Goal: Obtain resource: Download file/media

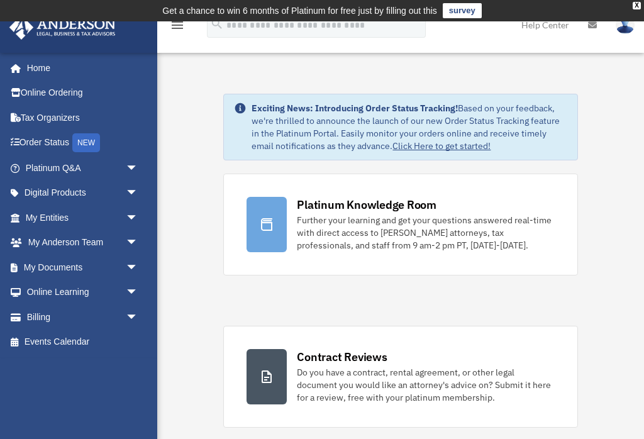
click at [128, 270] on span "arrow_drop_down" at bounding box center [138, 268] width 25 height 26
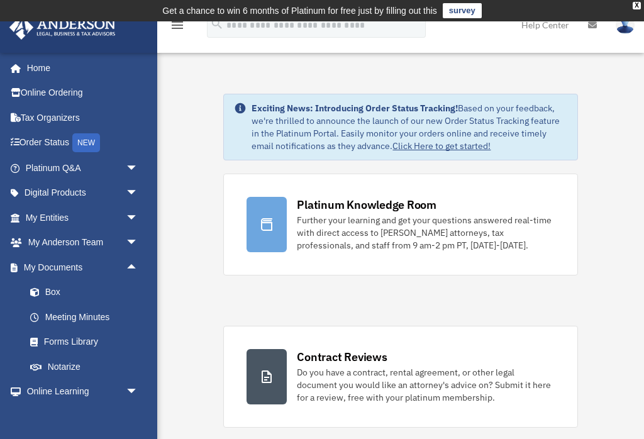
click at [51, 288] on link "Box" at bounding box center [88, 292] width 140 height 25
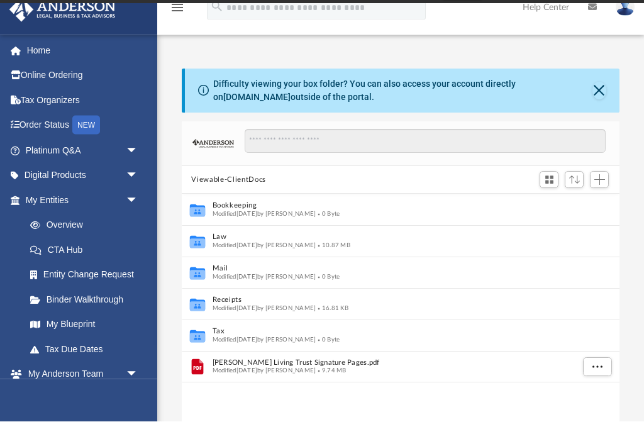
scroll to position [20, 0]
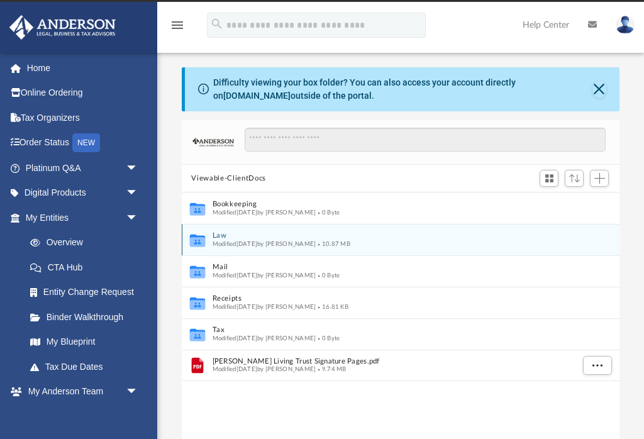
click at [232, 237] on button "Law" at bounding box center [392, 236] width 361 height 8
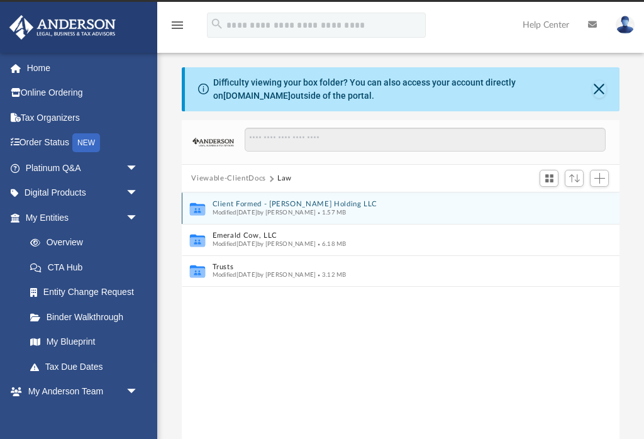
click at [261, 206] on button "Client Formed - Diamond Legacy Holding LLC" at bounding box center [392, 205] width 361 height 8
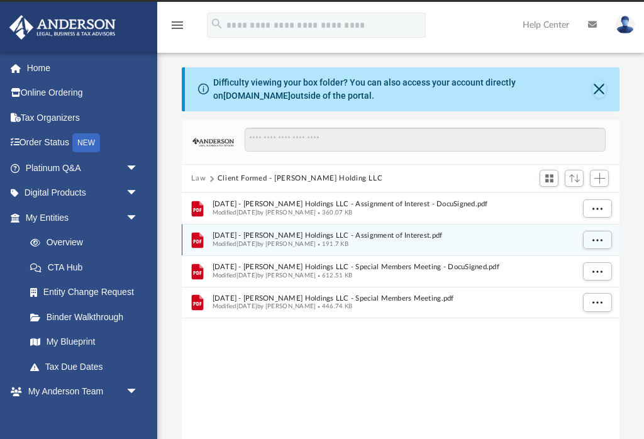
click at [297, 241] on span "Modified Thu May 29 2025 by Hazel Ann Lorica" at bounding box center [264, 244] width 104 height 6
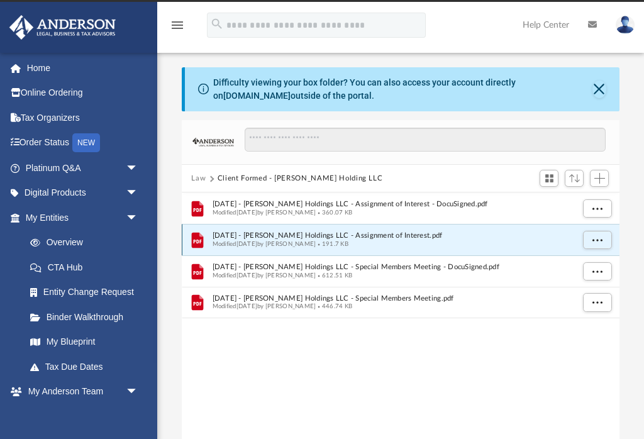
click at [269, 243] on span "Modified Thu May 29 2025 by Hazel Ann Lorica" at bounding box center [264, 244] width 104 height 6
click at [237, 237] on span "2025.3.20 - Diamond Legacy Holdings LLC - Assignment of Interest.pdf" at bounding box center [392, 236] width 361 height 8
click at [205, 240] on icon "File" at bounding box center [197, 240] width 19 height 20
click at [602, 245] on button "More options" at bounding box center [597, 240] width 29 height 19
click at [588, 268] on li "Preview" at bounding box center [586, 265] width 36 height 13
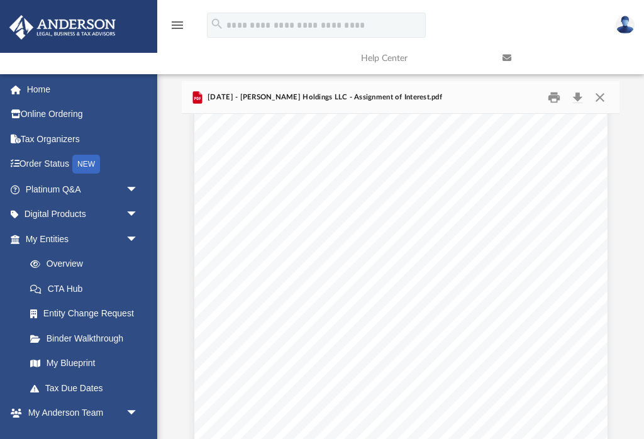
scroll to position [588, 0]
click at [607, 104] on button "Close" at bounding box center [600, 97] width 23 height 20
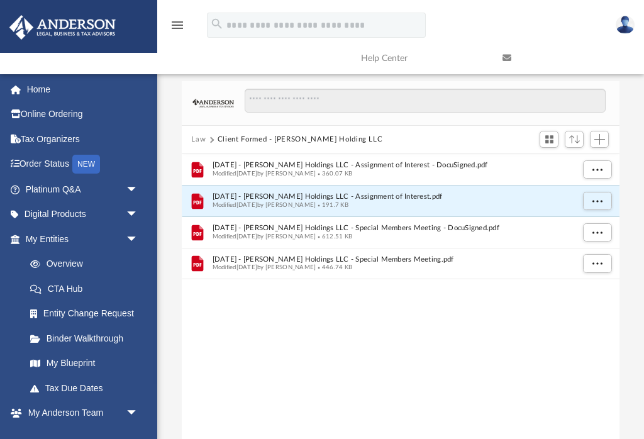
click at [202, 138] on button "Law" at bounding box center [198, 139] width 14 height 11
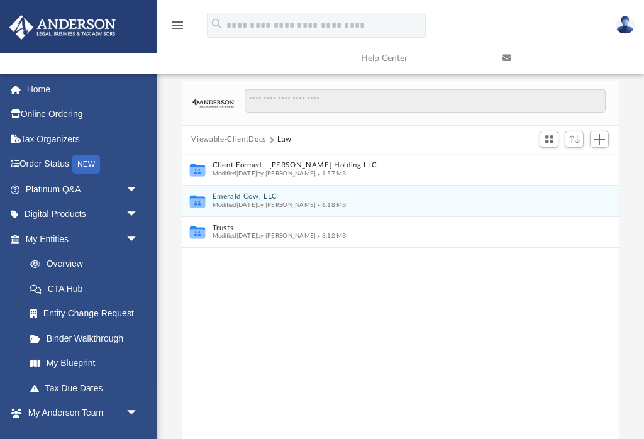
click at [250, 198] on button "Emerald Cow, LLC" at bounding box center [392, 197] width 361 height 8
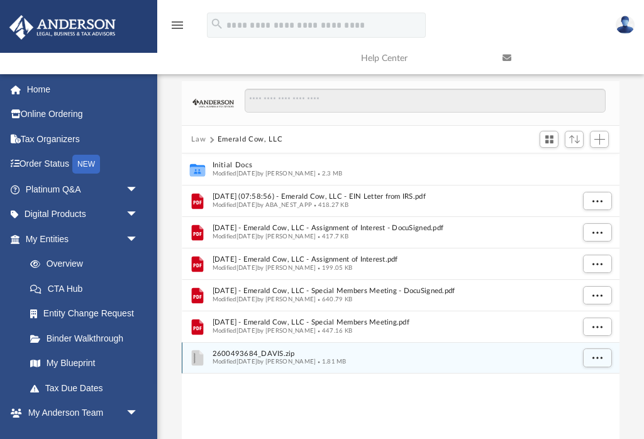
click at [288, 359] on span "Modified Mon Apr 7 2025 by Jacqueline Davis" at bounding box center [264, 362] width 104 height 6
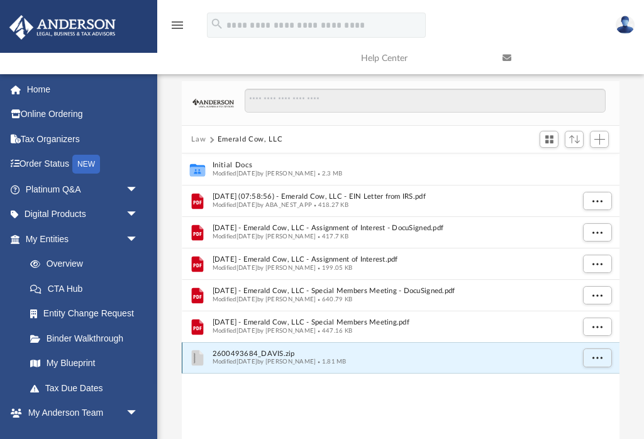
click at [603, 358] on button "More options" at bounding box center [597, 358] width 29 height 19
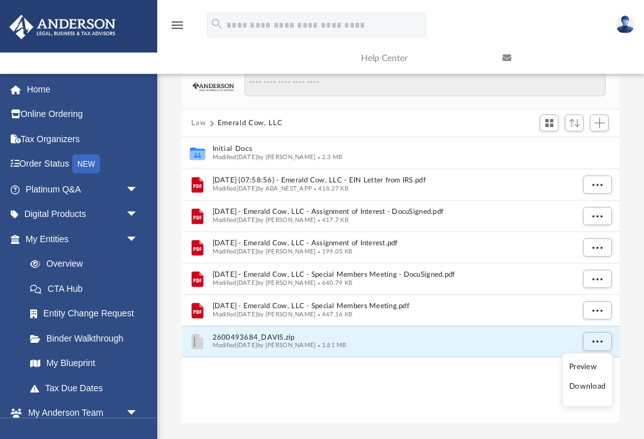
scroll to position [76, 0]
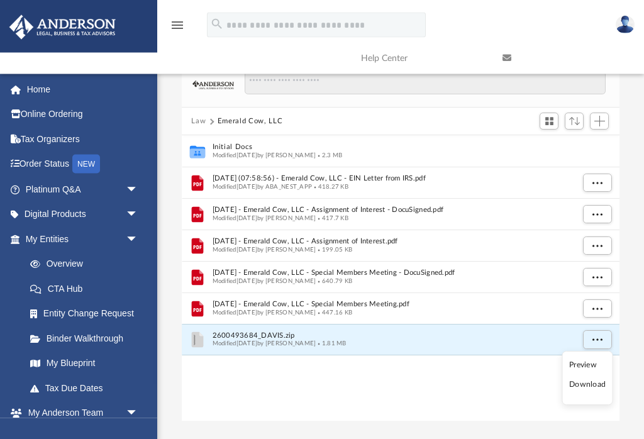
click at [588, 366] on li "Preview" at bounding box center [588, 365] width 36 height 13
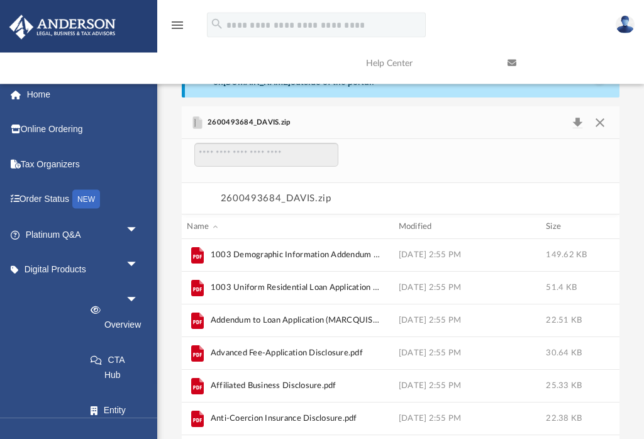
scroll to position [0, 0]
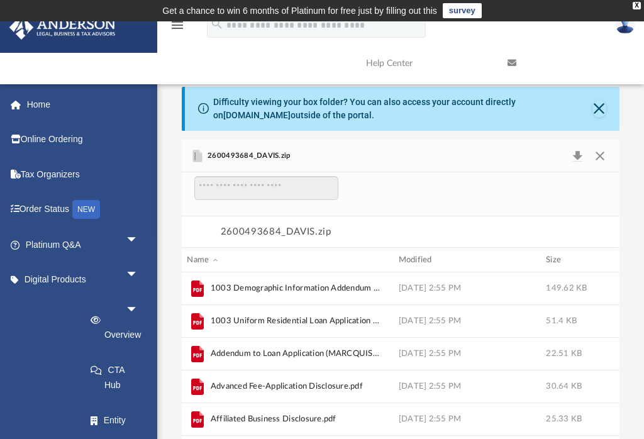
click at [607, 159] on button "Close" at bounding box center [600, 156] width 23 height 18
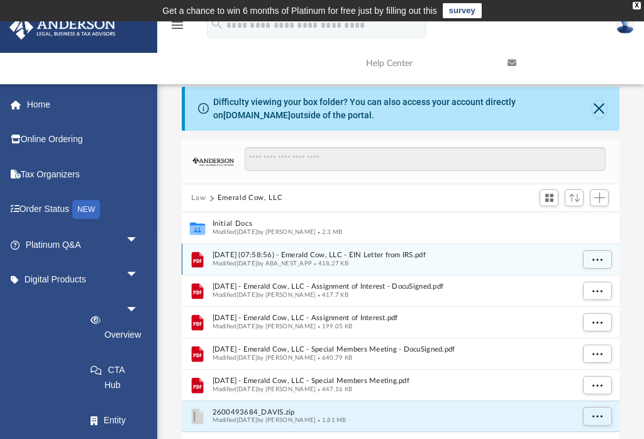
click at [275, 254] on span "2025.01.07 (07:58:56) - Emerald Cow, LLC - EIN Letter from IRS.pdf" at bounding box center [392, 256] width 361 height 8
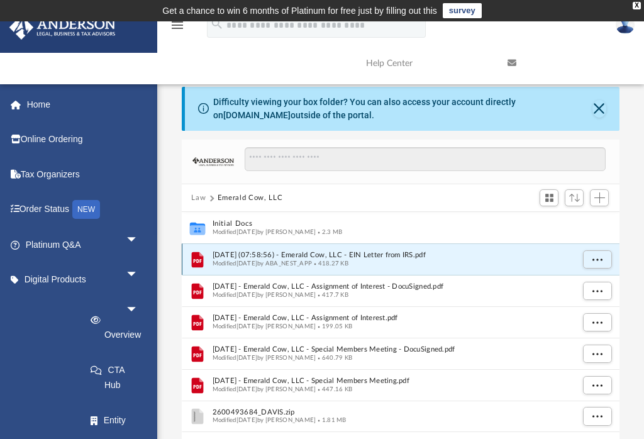
click at [602, 260] on span "More options" at bounding box center [597, 259] width 10 height 7
click at [561, 287] on li "Preview" at bounding box center [568, 289] width 72 height 23
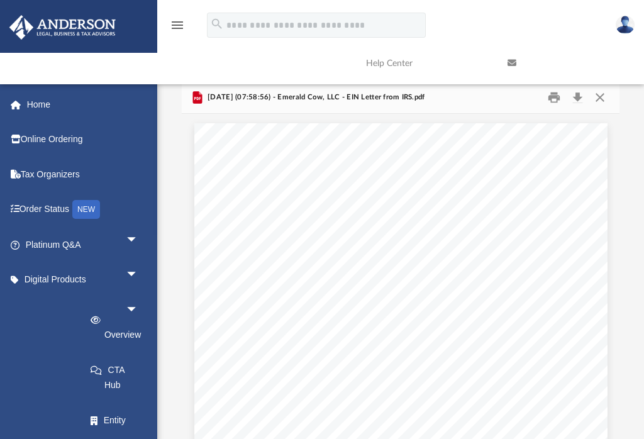
click at [609, 101] on button "Close" at bounding box center [600, 97] width 23 height 20
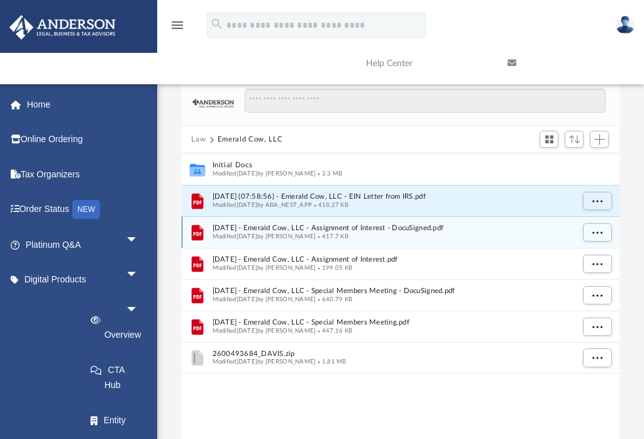
click at [287, 233] on span "Modified Wed Jun 4 2025 by Hazel Ann Lorica" at bounding box center [264, 236] width 104 height 6
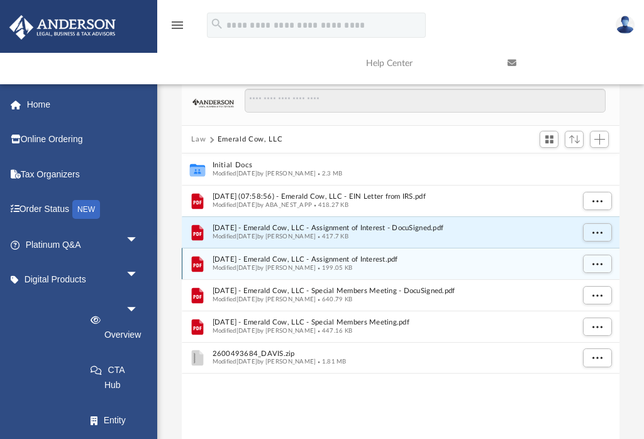
click at [294, 266] on span "Modified Thu May 29 2025 by Hazel Ann Lorica" at bounding box center [264, 268] width 104 height 6
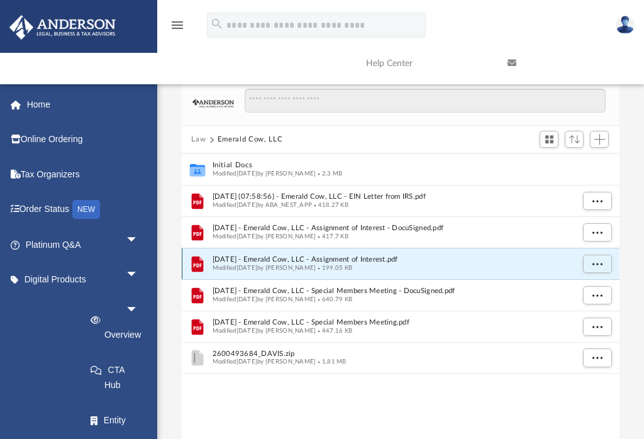
click at [603, 264] on button "More options" at bounding box center [597, 264] width 29 height 19
click at [559, 296] on li "Preview" at bounding box center [568, 294] width 72 height 23
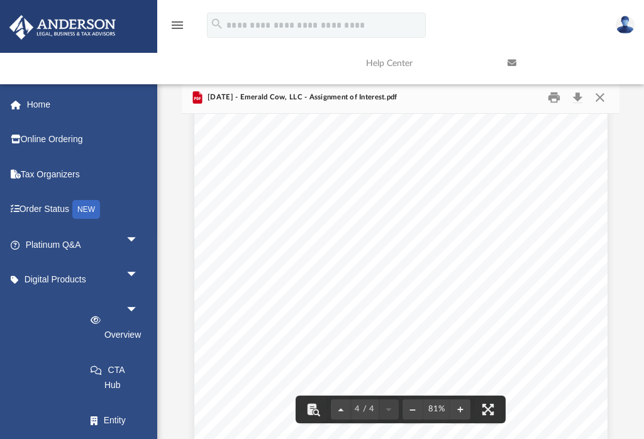
scroll to position [1842, 0]
click at [607, 101] on button "Close" at bounding box center [600, 97] width 23 height 20
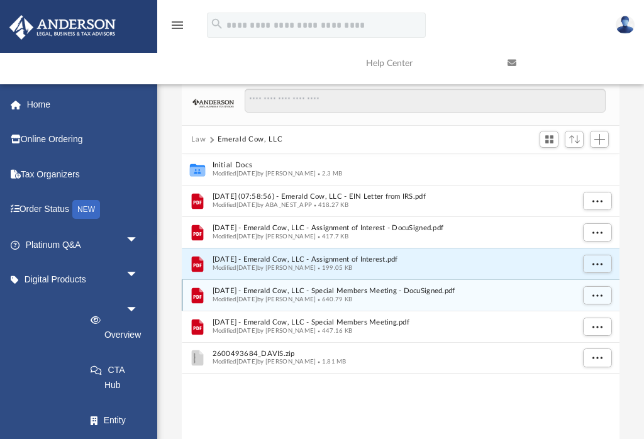
click at [605, 298] on button "More options" at bounding box center [597, 295] width 29 height 19
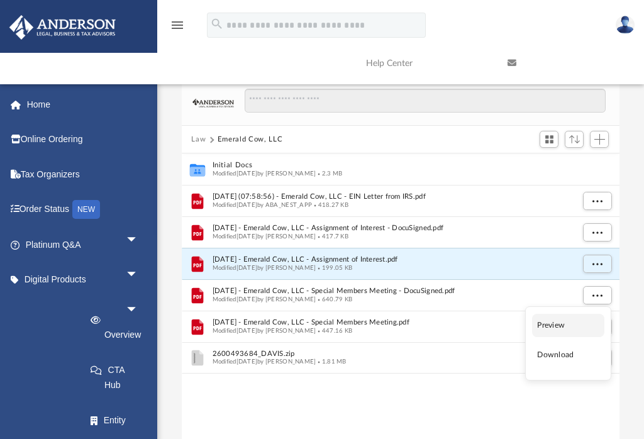
click at [561, 325] on li "Preview" at bounding box center [568, 325] width 72 height 23
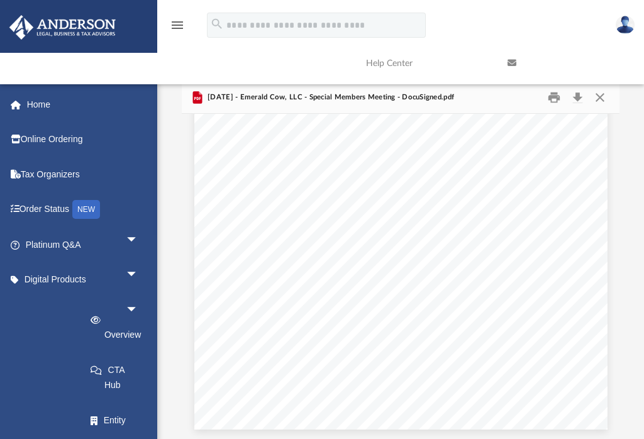
scroll to position [783, 0]
click at [605, 101] on button "Close" at bounding box center [600, 97] width 23 height 20
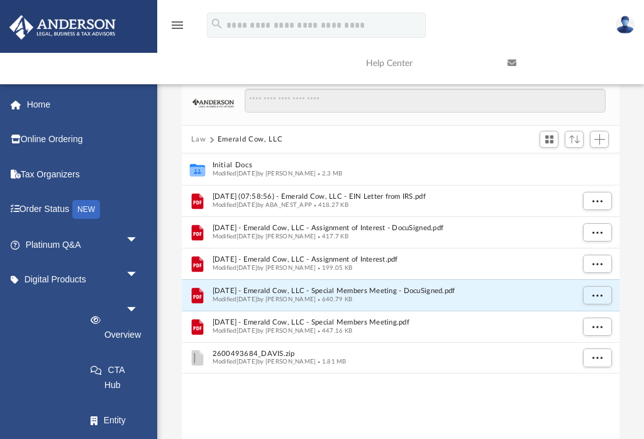
click at [203, 140] on button "Law" at bounding box center [198, 139] width 14 height 11
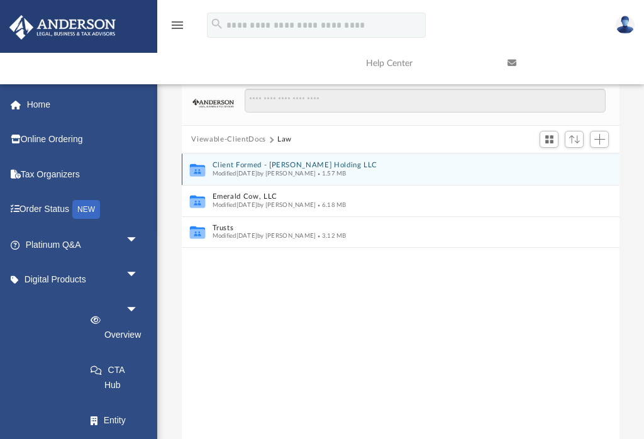
click at [285, 166] on button "Client Formed - Diamond Legacy Holding LLC" at bounding box center [392, 166] width 361 height 8
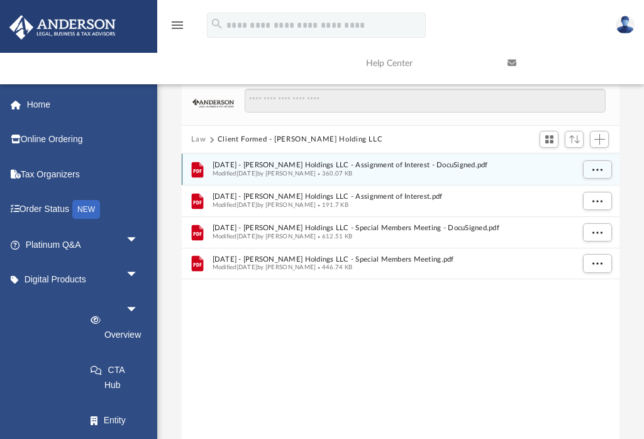
click at [597, 173] on span "More options" at bounding box center [597, 169] width 10 height 7
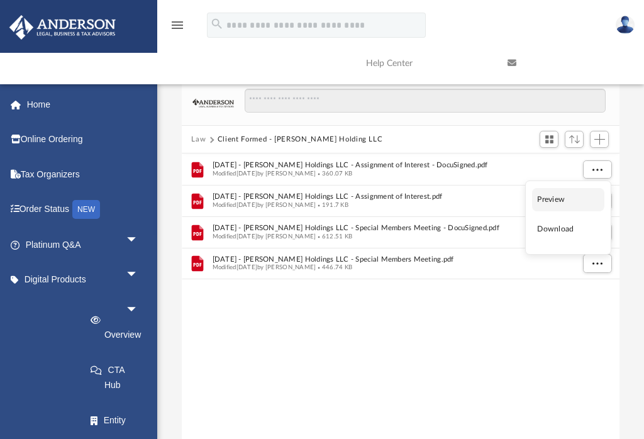
click at [561, 200] on li "Preview" at bounding box center [568, 199] width 72 height 23
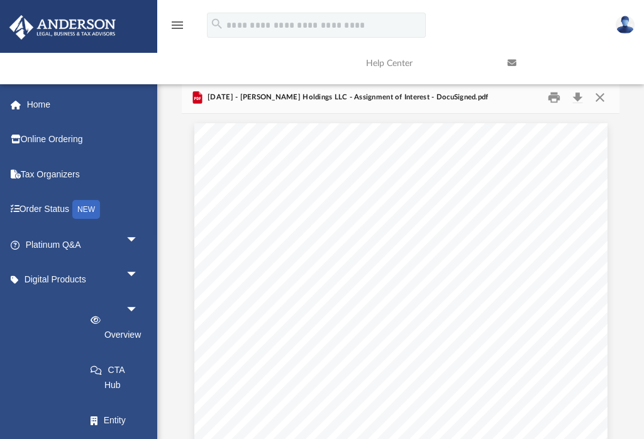
scroll to position [-1, 0]
click at [602, 106] on button "Close" at bounding box center [600, 97] width 23 height 20
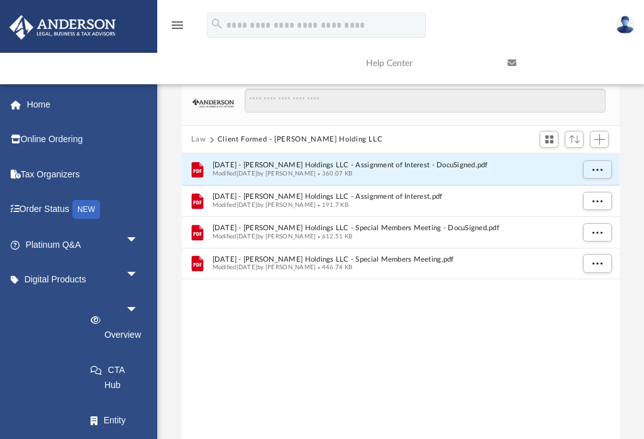
click at [203, 134] on button "Law" at bounding box center [198, 139] width 14 height 11
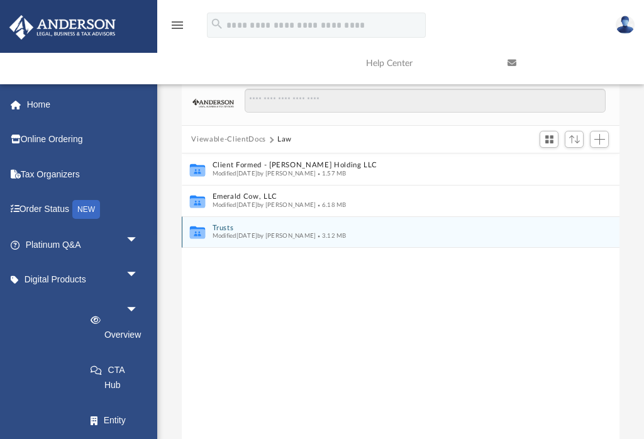
click at [227, 229] on button "Trusts" at bounding box center [392, 228] width 361 height 8
click at [257, 239] on span "Modified Mon Mar 10 2025 by Aiden Larsen" at bounding box center [264, 236] width 104 height 6
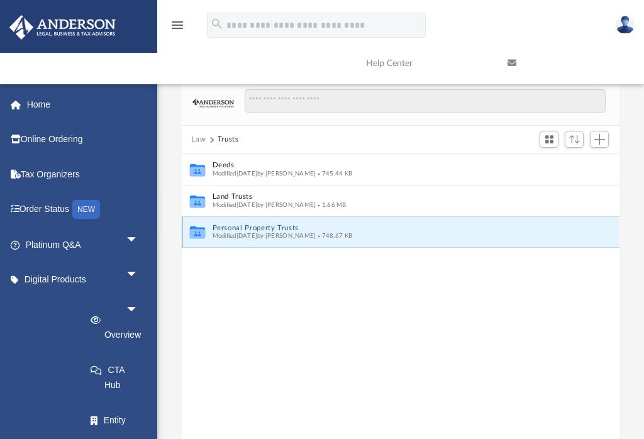
click at [206, 230] on icon "Collaborated Folder" at bounding box center [197, 232] width 19 height 20
click at [241, 238] on span "Modified Mon Mar 10 2025 by Aiden Larsen" at bounding box center [264, 236] width 104 height 6
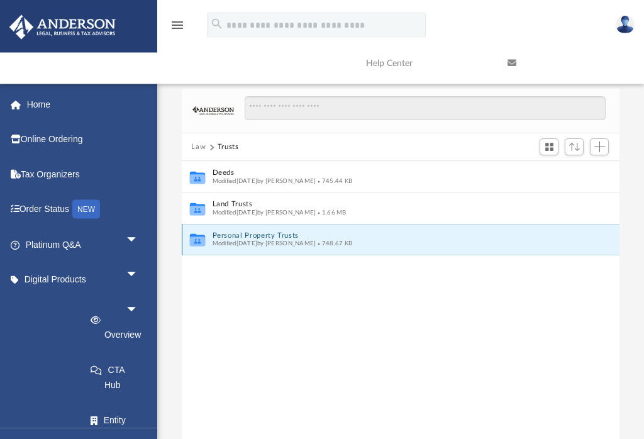
scroll to position [46, 0]
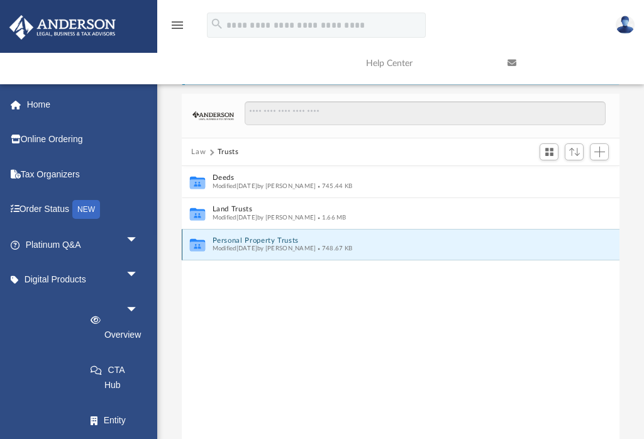
click at [240, 249] on span "Modified Mon Mar 10 2025 by Aiden Larsen" at bounding box center [264, 248] width 104 height 6
click at [242, 252] on div "Modified Mon Mar 10 2025 by Aiden Larsen 748.67 KB" at bounding box center [392, 249] width 361 height 8
click at [220, 252] on div "Modified Mon Mar 10 2025 by Aiden Larsen 748.67 KB" at bounding box center [392, 249] width 361 height 8
click at [220, 252] on span "Modified Mon Mar 10 2025 by Aiden Larsen" at bounding box center [264, 248] width 104 height 6
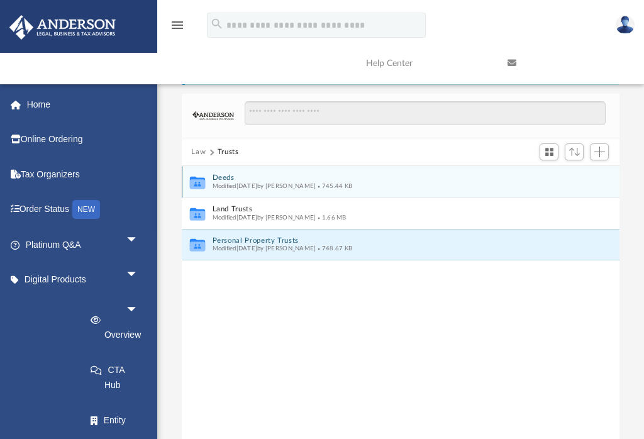
click at [232, 179] on button "Deeds" at bounding box center [392, 178] width 361 height 8
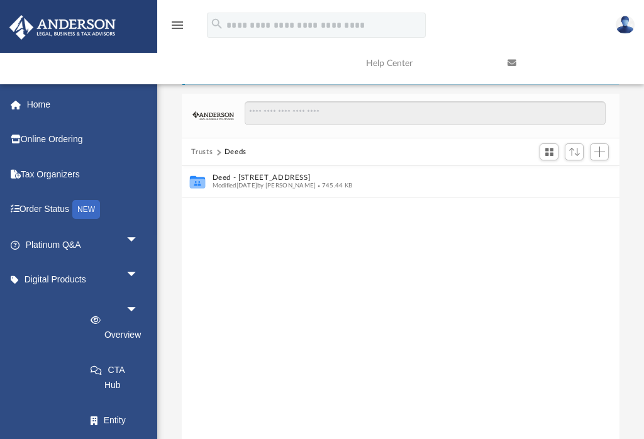
click at [202, 155] on button "Trusts" at bounding box center [201, 152] width 21 height 11
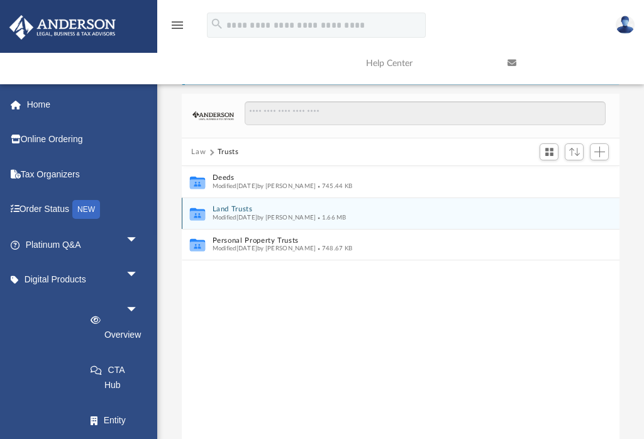
click at [240, 211] on button "Land Trusts" at bounding box center [392, 210] width 361 height 8
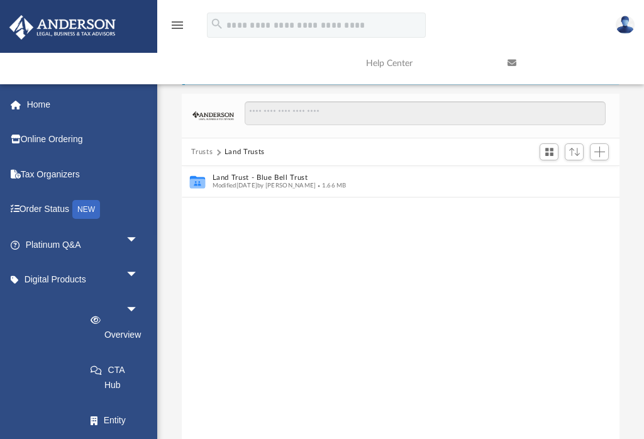
click at [205, 149] on button "Trusts" at bounding box center [201, 152] width 21 height 11
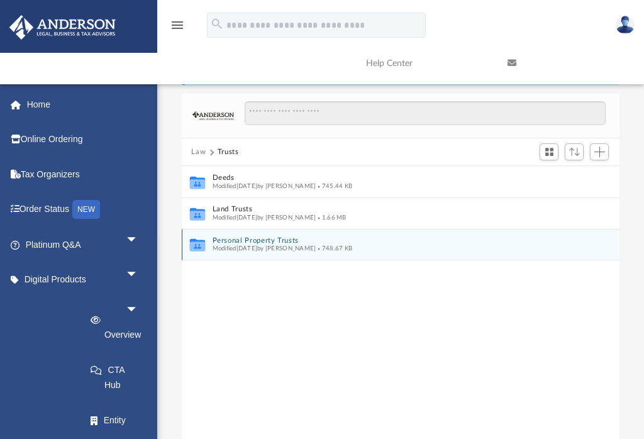
click at [241, 241] on button "Personal Property Trusts" at bounding box center [392, 241] width 361 height 8
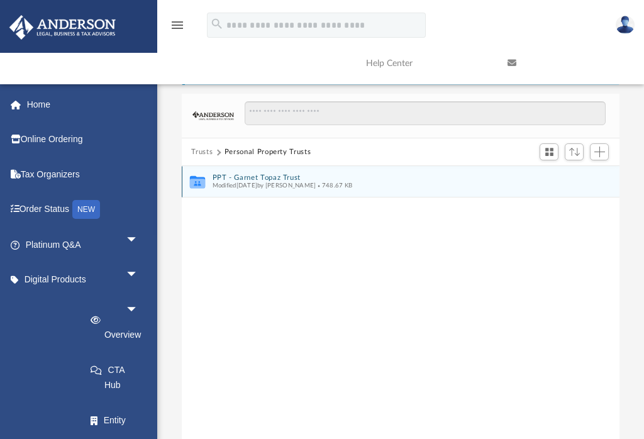
click at [295, 177] on button "PPT - Garnet Topaz Trust" at bounding box center [392, 178] width 361 height 8
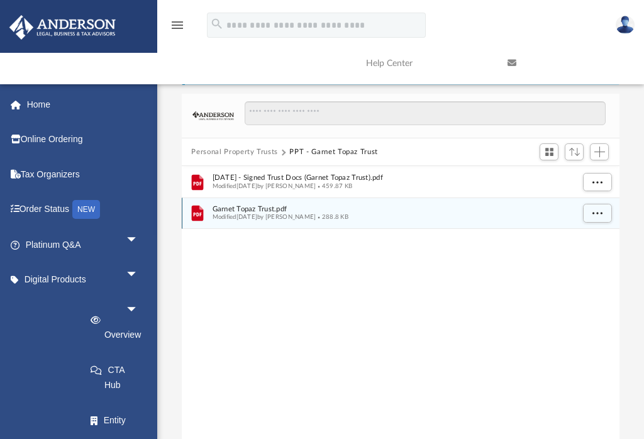
click at [602, 218] on button "More options" at bounding box center [597, 214] width 29 height 19
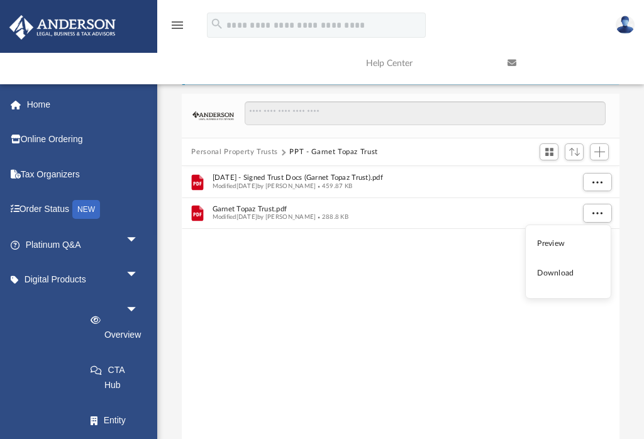
click at [461, 286] on div "File 2025.03.07 - Signed Trust Docs (Garnet Topaz Trust).pdf Modified Mon Mar 1…" at bounding box center [401, 309] width 439 height 286
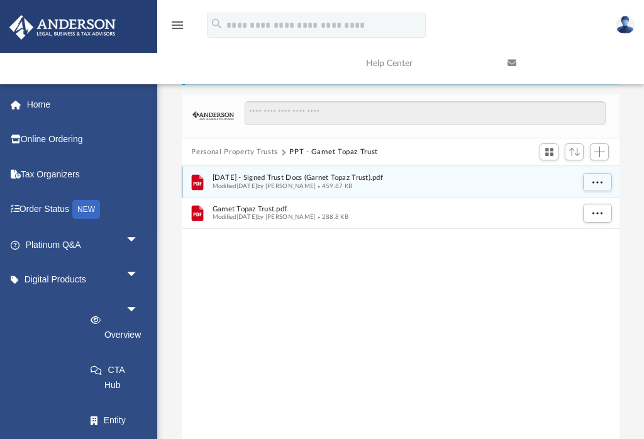
click at [599, 184] on span "More options" at bounding box center [597, 182] width 10 height 7
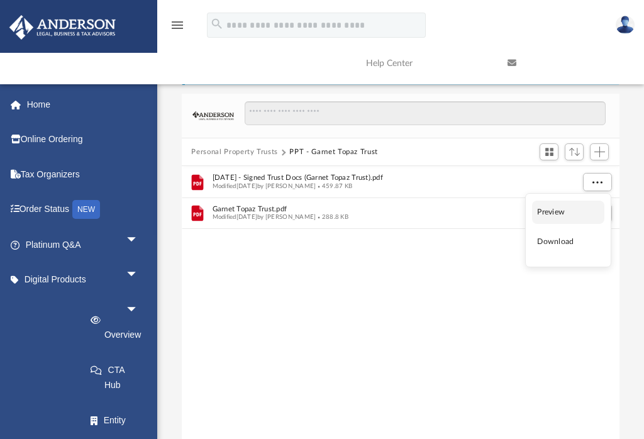
click at [564, 211] on li "Preview" at bounding box center [568, 212] width 72 height 23
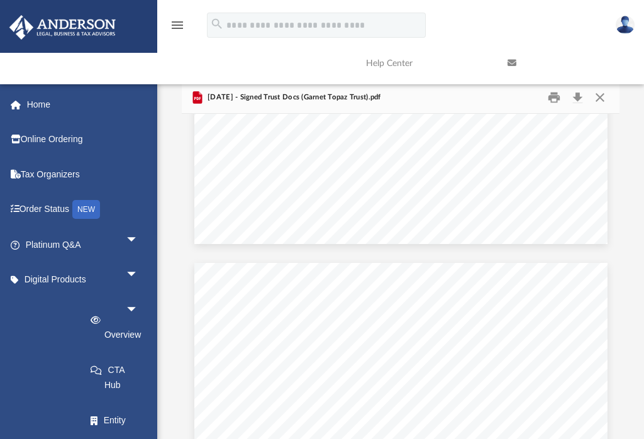
scroll to position [12600, 0]
click at [600, 99] on button "Close" at bounding box center [600, 97] width 23 height 20
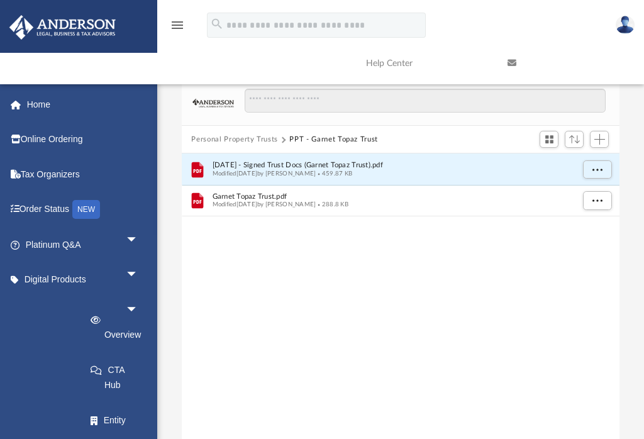
click at [631, 28] on img at bounding box center [625, 25] width 19 height 18
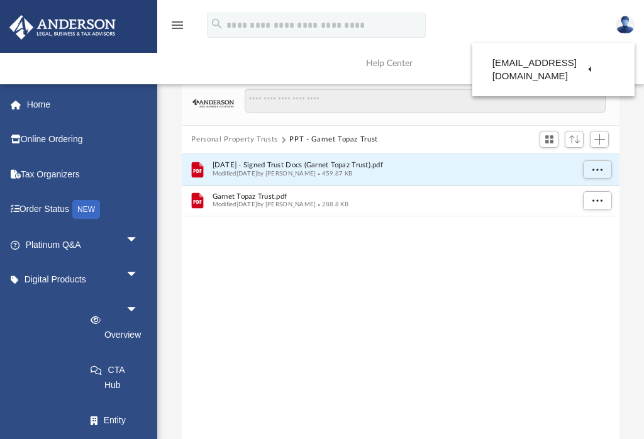
click at [359, 137] on link "Logout" at bounding box center [365, 150] width 59 height 26
